Goal: Communication & Community: Answer question/provide support

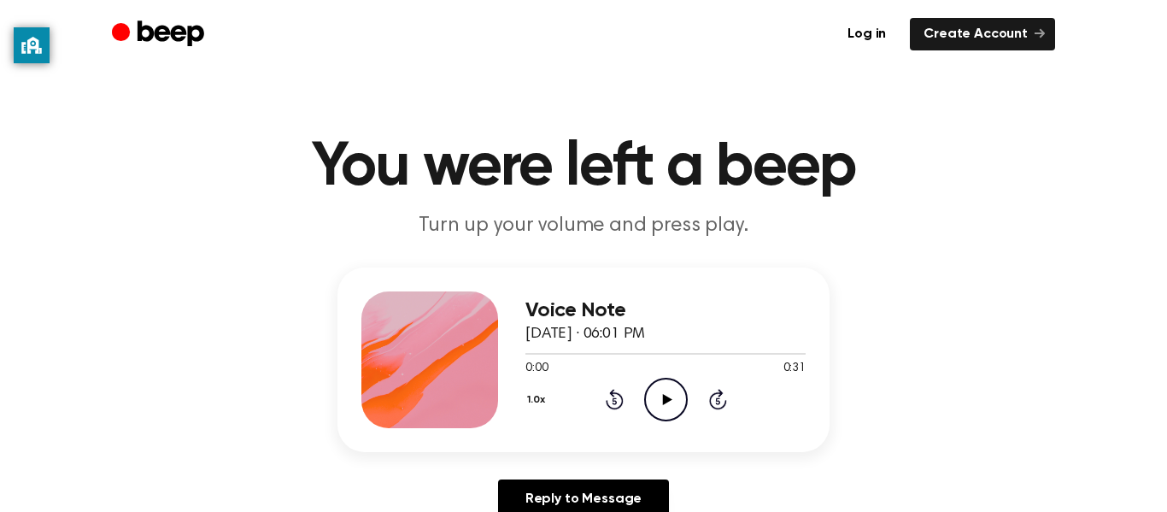
click at [645, 410] on icon "Play Audio" at bounding box center [666, 400] width 44 height 44
click at [646, 506] on link "Reply to Message" at bounding box center [583, 498] width 171 height 39
click at [662, 401] on icon at bounding box center [666, 399] width 9 height 11
click at [647, 385] on icon "Play Audio" at bounding box center [666, 400] width 44 height 44
click at [653, 415] on circle at bounding box center [666, 400] width 42 height 42
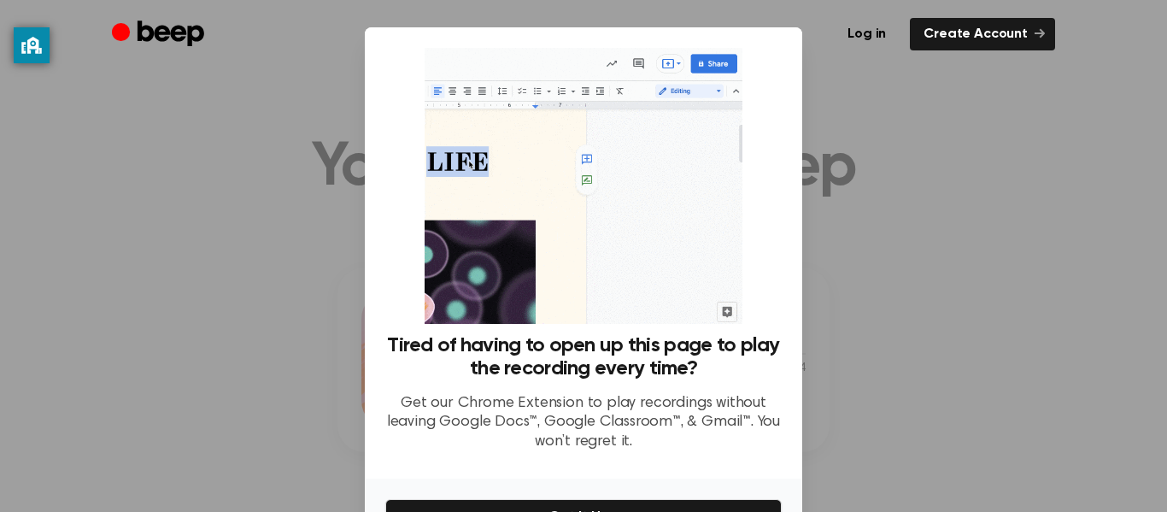
click at [904, 135] on div at bounding box center [583, 256] width 1167 height 512
